Goal: Transaction & Acquisition: Purchase product/service

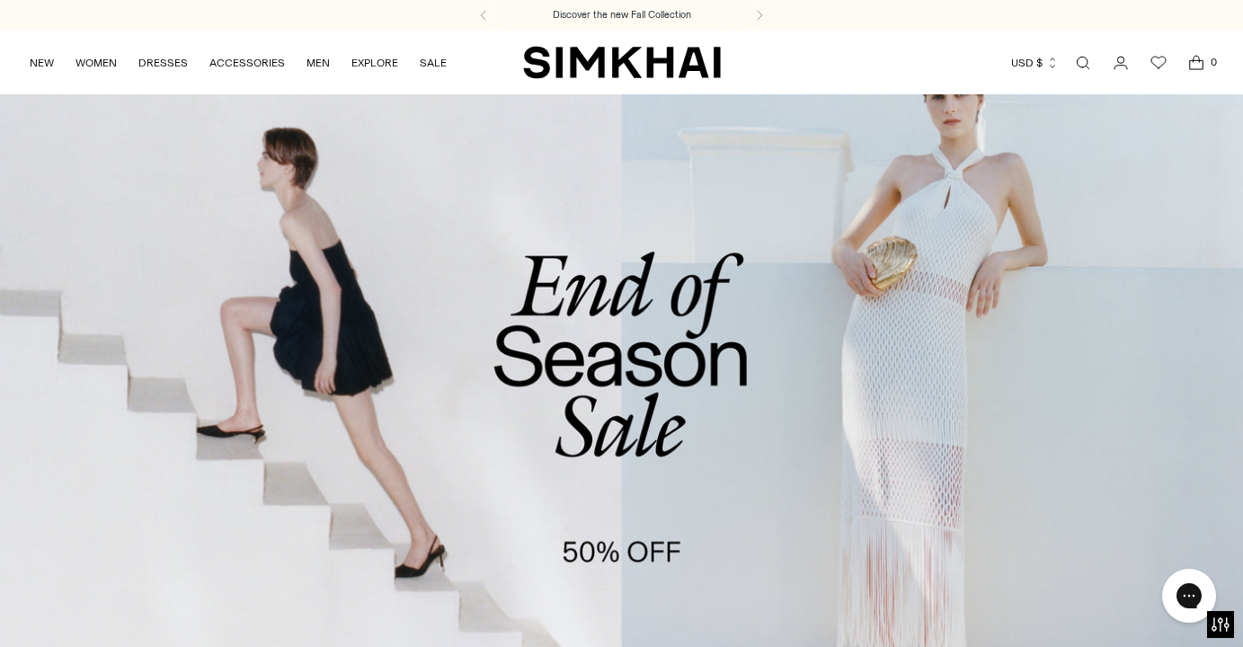
click at [1083, 62] on icon "Open search modal" at bounding box center [1083, 63] width 20 height 14
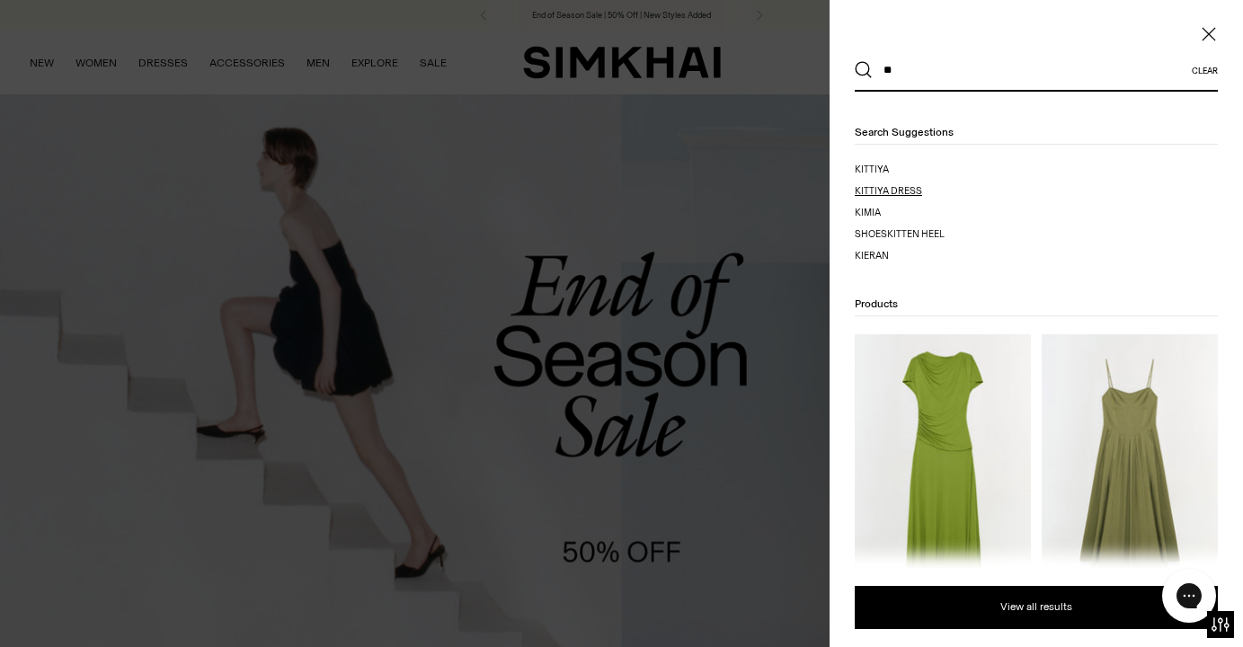
type input "**"
click at [900, 191] on span "ttiya dress" at bounding box center [893, 191] width 58 height 12
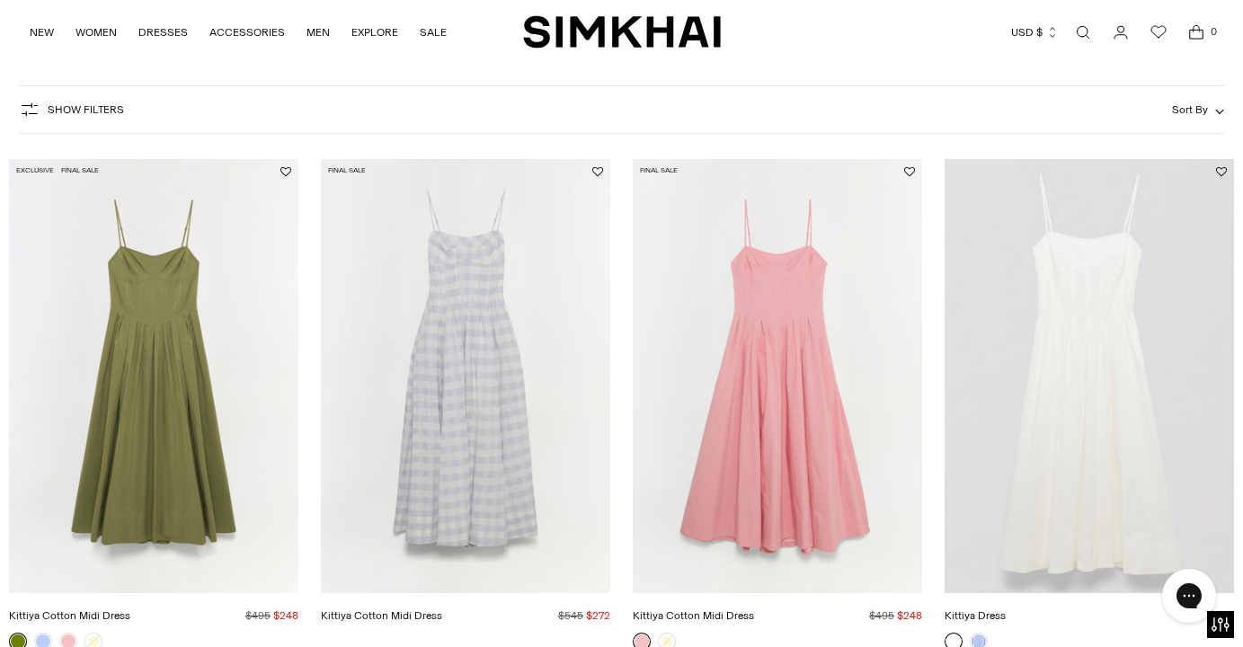
scroll to position [303, 0]
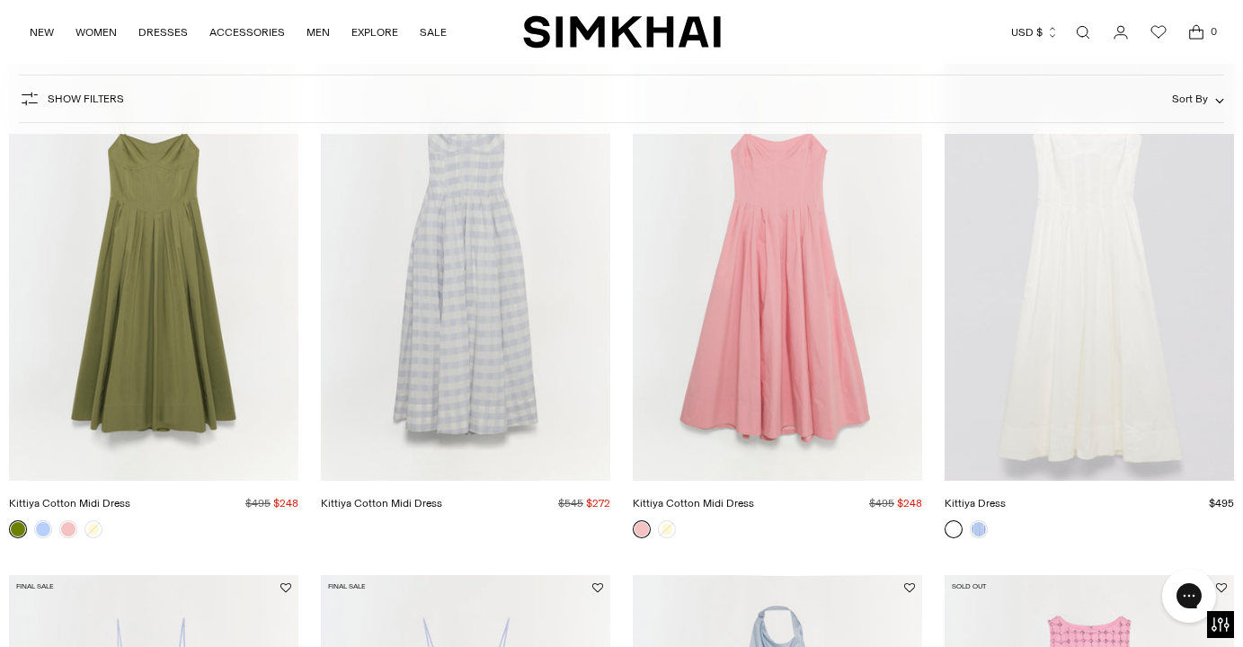
click at [0, 0] on img "Kittiya Cotton Midi Dress" at bounding box center [0, 0] width 0 height 0
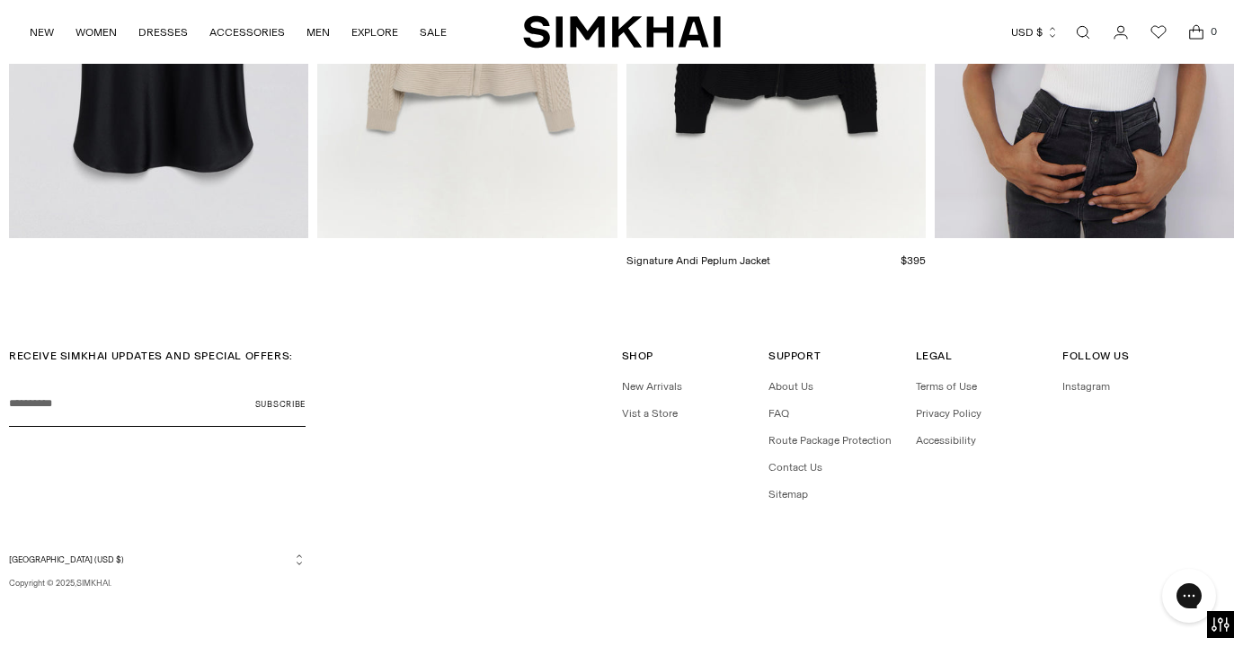
scroll to position [2868, 0]
click at [636, 421] on li "Vist a Store" at bounding box center [689, 414] width 135 height 16
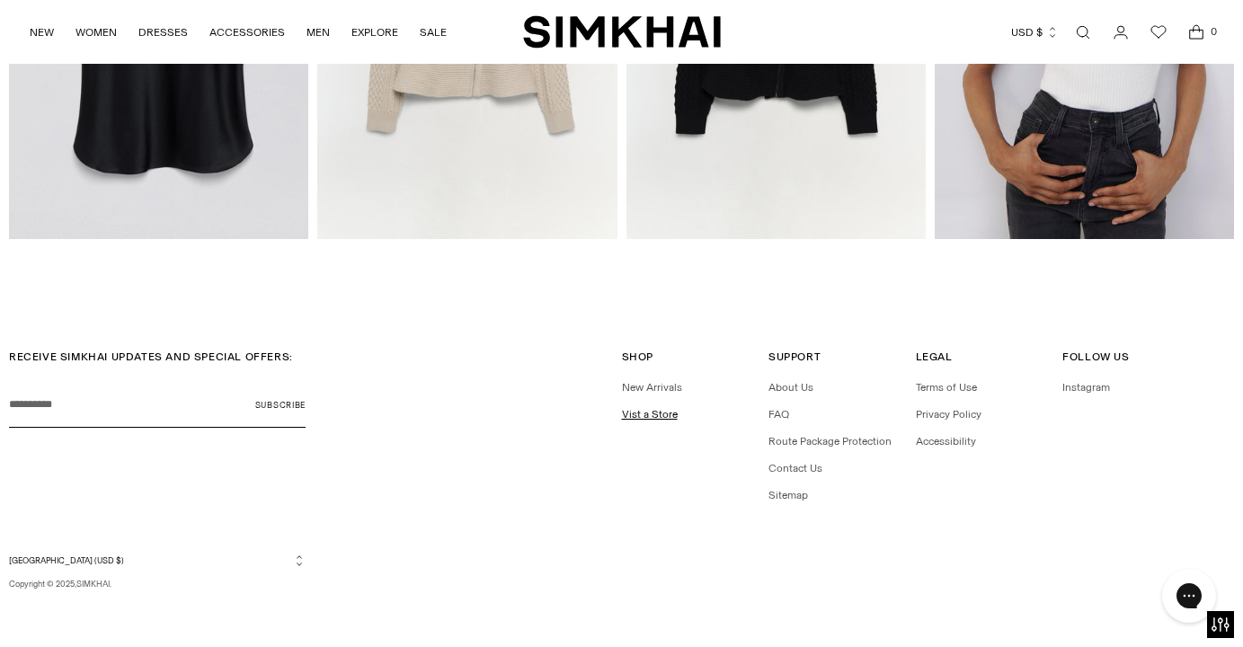
click at [639, 409] on link "Vist a Store" at bounding box center [650, 414] width 56 height 13
